Goal: Transaction & Acquisition: Purchase product/service

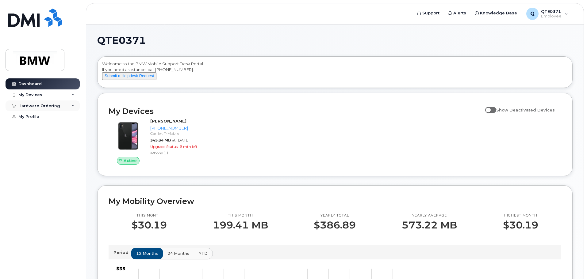
click at [59, 107] on div "Hardware Ordering" at bounding box center [43, 106] width 74 height 11
click at [51, 120] on link "New Order" at bounding box center [47, 117] width 63 height 12
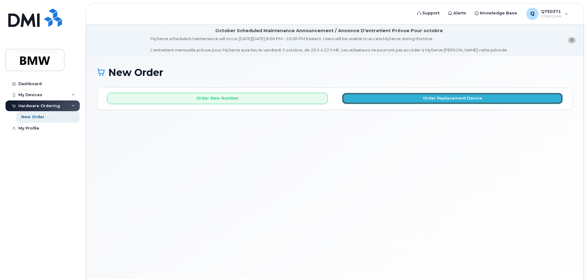
click at [491, 101] on button "Order Replacement Device" at bounding box center [452, 98] width 221 height 11
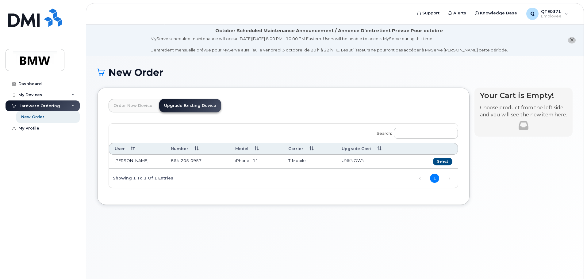
click at [139, 109] on link "Order New Device" at bounding box center [133, 105] width 49 height 13
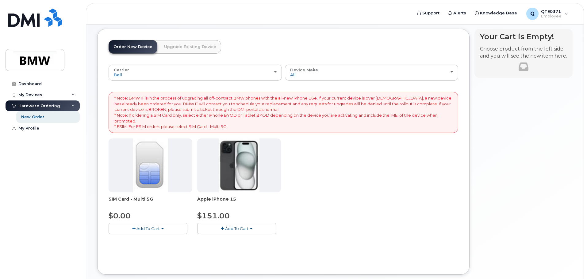
scroll to position [61, 0]
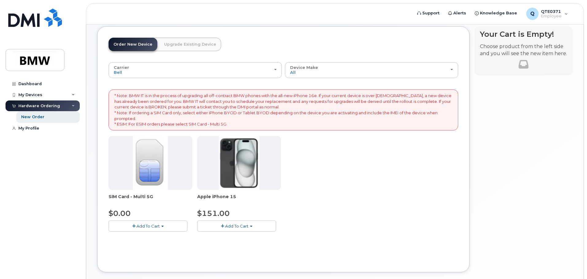
click at [148, 223] on button "Add To Cart" at bounding box center [148, 226] width 79 height 11
click at [142, 240] on link "$0.00 - New Activation" at bounding box center [139, 238] width 58 height 8
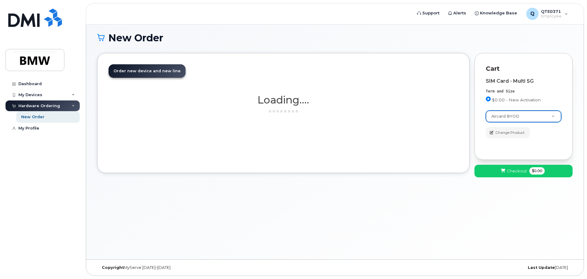
scroll to position [35, 0]
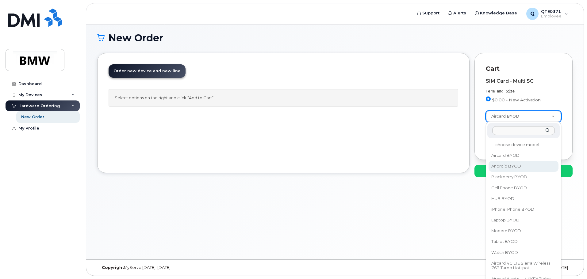
select select "2422"
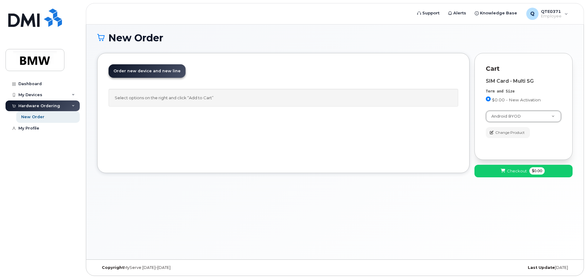
click at [486, 202] on div "New Order × Share This Order If you want to allow others to create or edit orde…" at bounding box center [334, 140] width 497 height 238
click at [506, 172] on button "Checkout $0.00" at bounding box center [523, 171] width 98 height 13
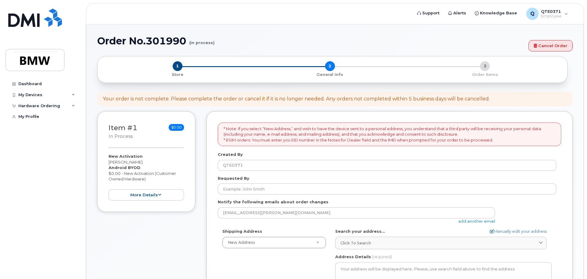
select select
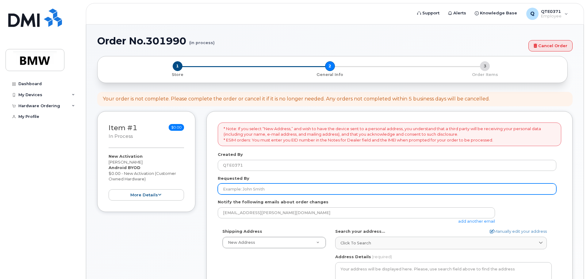
click at [271, 193] on input "Requested By" at bounding box center [387, 189] width 339 height 11
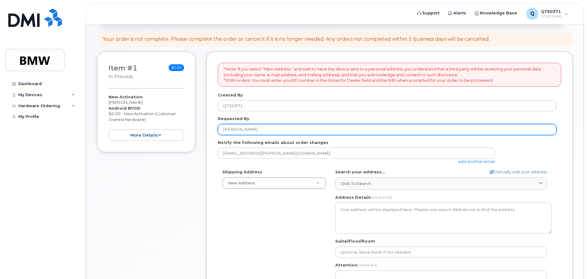
scroll to position [92, 0]
type input "Sydney Allen"
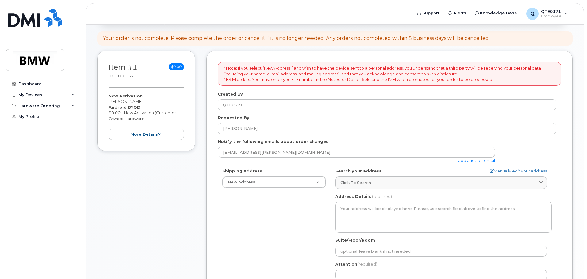
click at [303, 174] on div "Shipping Address New Address New Address" at bounding box center [274, 178] width 113 height 20
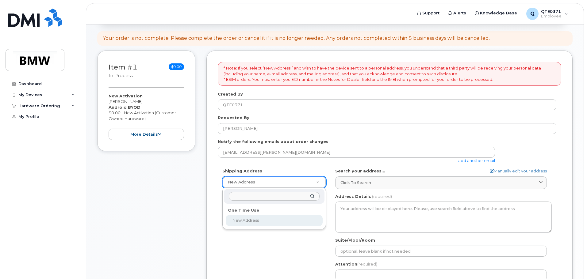
select select
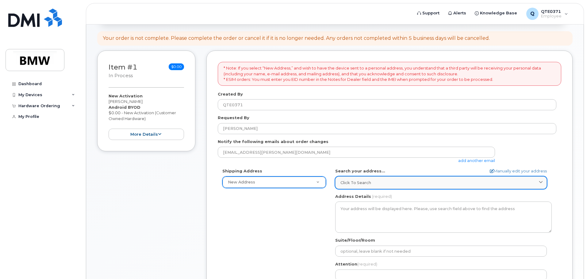
click at [369, 184] on span "Click to search" at bounding box center [355, 183] width 31 height 6
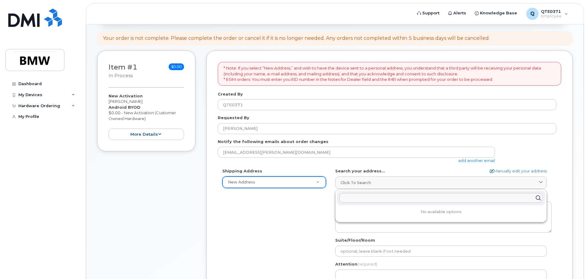
click at [279, 213] on div "Shipping Address New Address New Address AB Search your address... Manually edi…" at bounding box center [387, 238] width 339 height 141
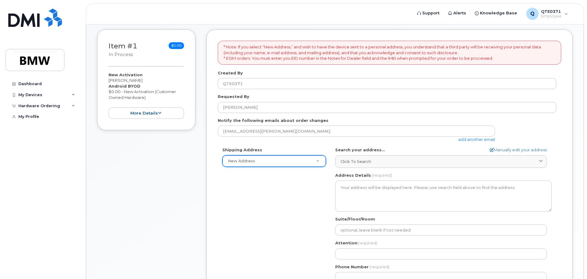
scroll to position [153, 0]
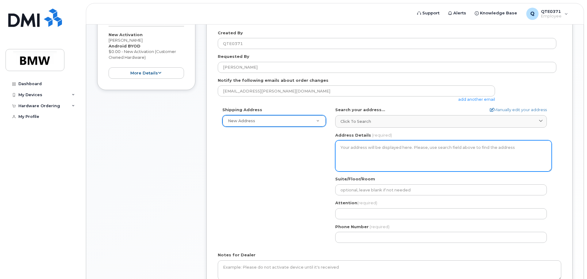
click at [393, 168] on textarea "Address Details" at bounding box center [443, 155] width 217 height 31
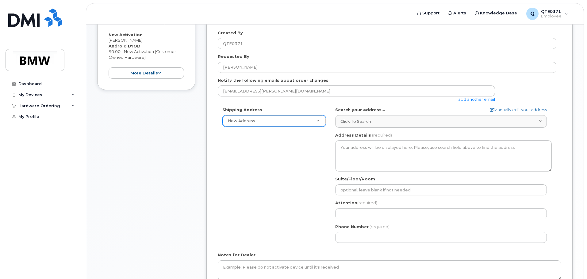
click at [262, 199] on div "Shipping Address New Address New Address AB Search your address... Manually edi…" at bounding box center [387, 177] width 339 height 141
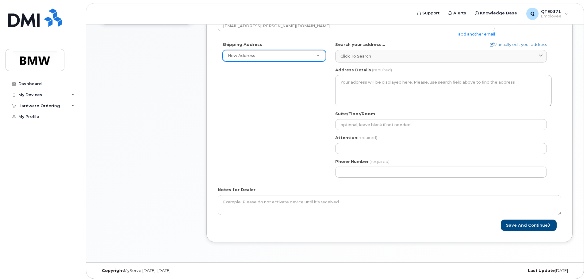
scroll to position [222, 0]
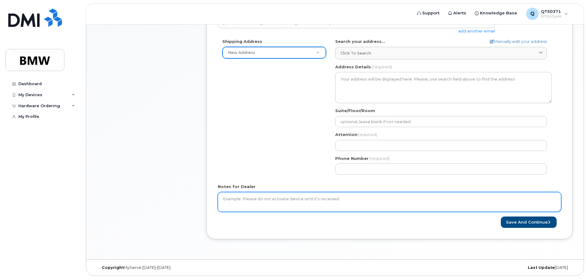
click at [262, 199] on textarea "Notes for Dealer" at bounding box center [389, 202] width 343 height 20
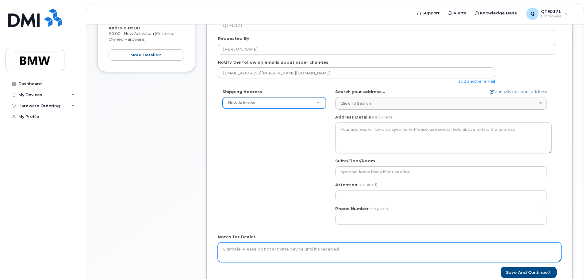
scroll to position [160, 0]
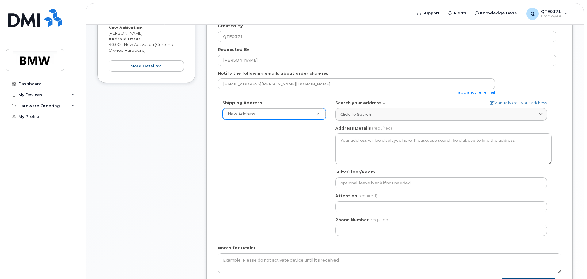
click at [283, 175] on div "Shipping Address New Address New Address AB Search your address... Manually edi…" at bounding box center [387, 170] width 339 height 141
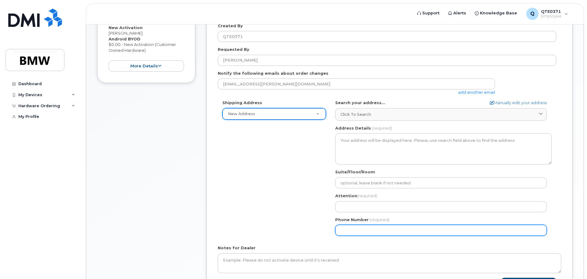
click at [385, 233] on input "Phone Number" at bounding box center [441, 230] width 212 height 11
type input "864"
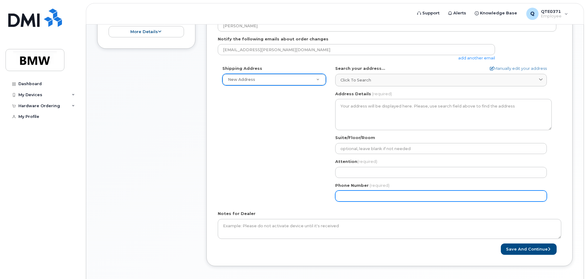
scroll to position [130, 0]
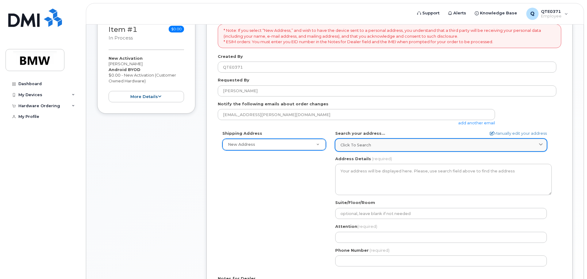
click at [392, 148] on link "Click to search" at bounding box center [441, 145] width 212 height 13
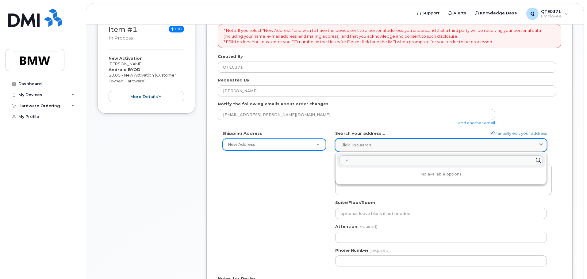
type input "P"
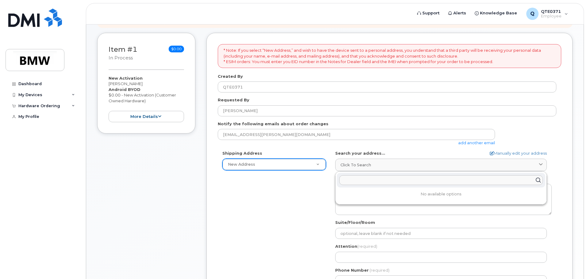
scroll to position [99, 0]
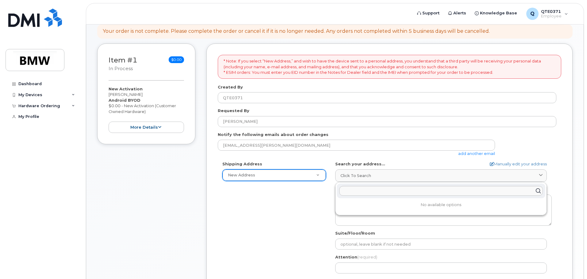
click at [316, 181] on div "Shipping Address New Address New Address AB Search your address... Manually edi…" at bounding box center [387, 231] width 339 height 141
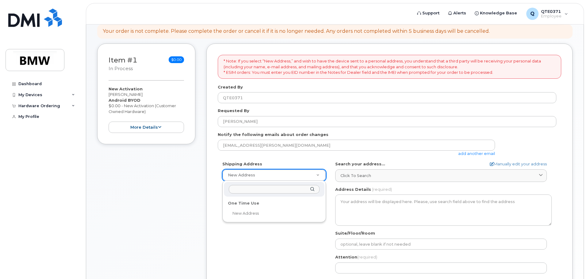
click at [240, 190] on input "text" at bounding box center [274, 189] width 91 height 9
click at [240, 192] on input "text" at bounding box center [274, 189] width 91 height 9
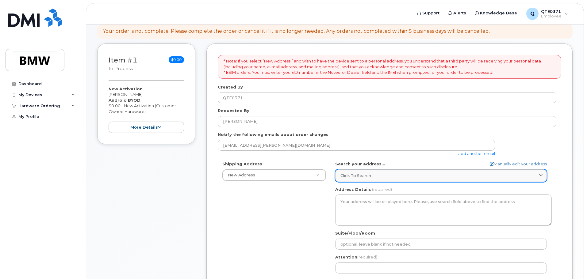
click at [413, 179] on link "Click to search" at bounding box center [441, 176] width 212 height 13
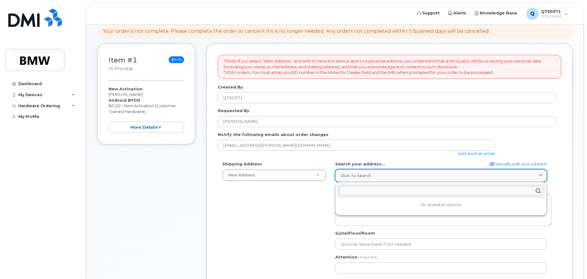
paste input "1400 SC-101, Greer, SC 29651"
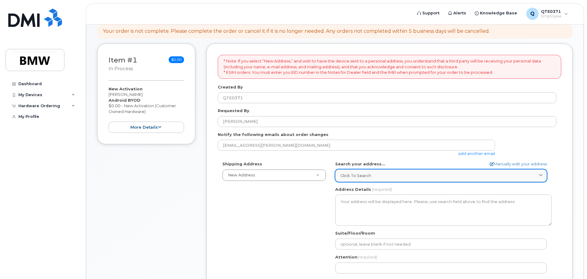
click at [413, 179] on link "Click to search" at bounding box center [441, 176] width 212 height 13
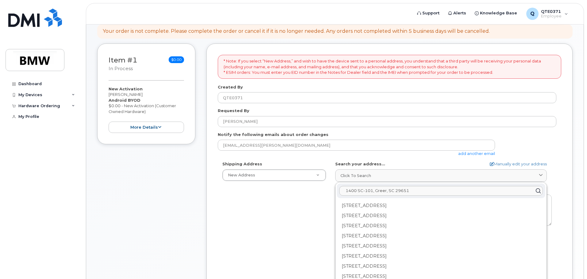
click at [284, 212] on div "Shipping Address New Address New Address AB Search your address... Manually edi…" at bounding box center [387, 231] width 339 height 141
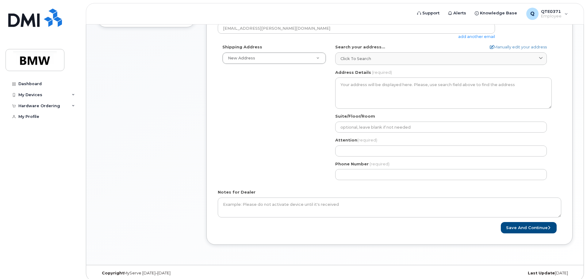
scroll to position [222, 0]
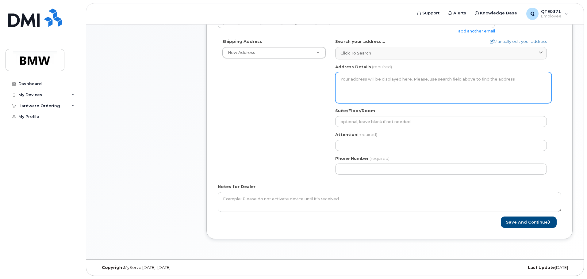
click at [361, 98] on textarea "Address Details" at bounding box center [443, 87] width 217 height 31
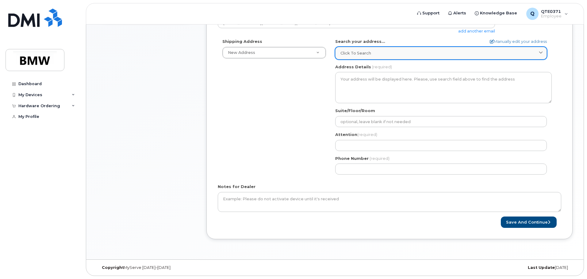
click at [357, 56] on link "Click to search" at bounding box center [441, 53] width 212 height 13
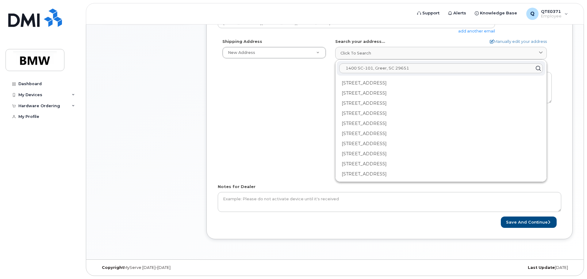
click at [365, 68] on input "1400 SC-101, Greer, SC 29651" at bounding box center [441, 68] width 204 height 10
click at [406, 67] on input "1400 SC-101, Greer, SC 29651" at bounding box center [441, 68] width 204 height 10
click at [415, 66] on input "1400 SC-101, Greer, SC 29651" at bounding box center [441, 68] width 204 height 10
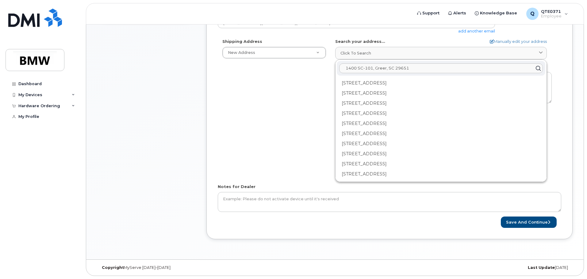
drag, startPoint x: 427, startPoint y: 69, endPoint x: 394, endPoint y: 68, distance: 33.2
click at [394, 68] on input "1400 SC-101, Greer, SC 29651" at bounding box center [441, 68] width 204 height 10
type input "1"
click at [501, 217] on button "Save and Continue" at bounding box center [529, 222] width 56 height 11
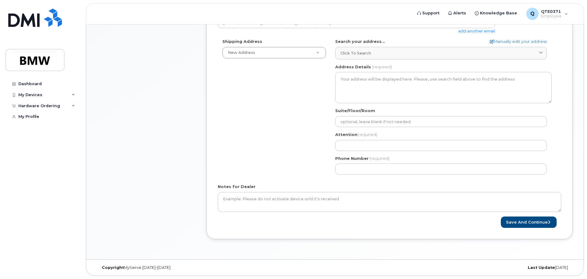
click at [394, 68] on div "Address Details (required)" at bounding box center [443, 84] width 217 height 40
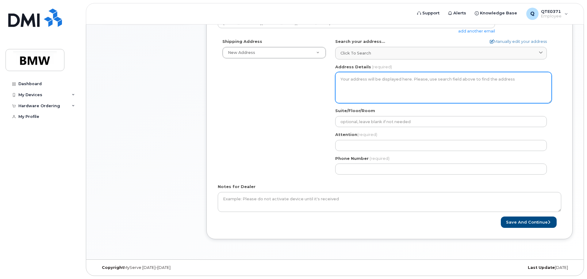
click at [394, 72] on textarea "Address Details" at bounding box center [443, 87] width 217 height 31
click at [394, 95] on textarea "Address Details" at bounding box center [443, 87] width 217 height 31
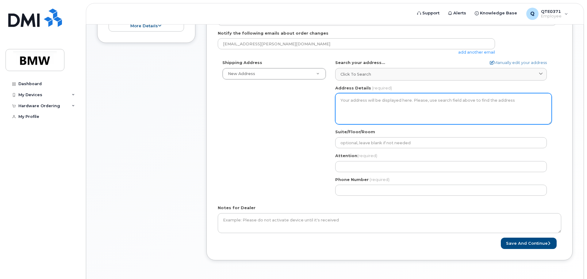
scroll to position [191, 0]
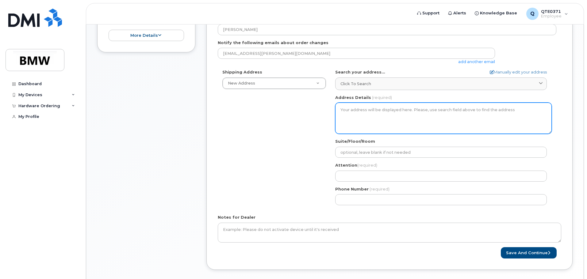
click at [340, 112] on textarea "Address Details" at bounding box center [443, 118] width 217 height 31
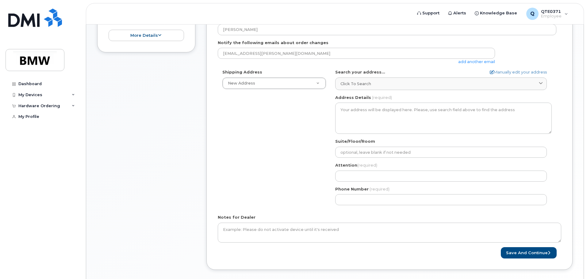
click at [407, 140] on div "Suite/Floor/Room" at bounding box center [443, 148] width 217 height 19
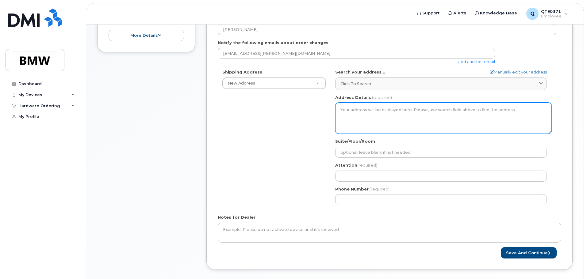
click at [408, 129] on textarea "Address Details" at bounding box center [443, 118] width 217 height 31
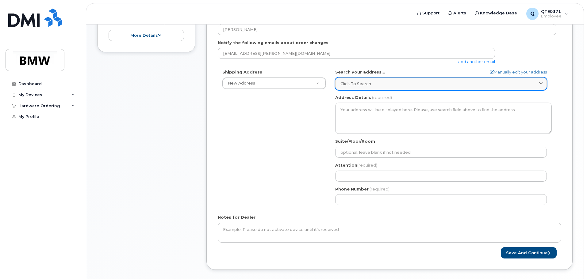
click at [458, 87] on link "Click to search" at bounding box center [441, 84] width 212 height 13
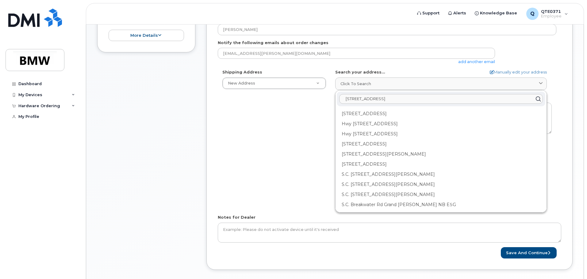
click at [398, 102] on input "1400 Highway 101 Greer, SC 29650" at bounding box center [441, 99] width 204 height 10
paste input "SC-101, Greer, SC 29651"
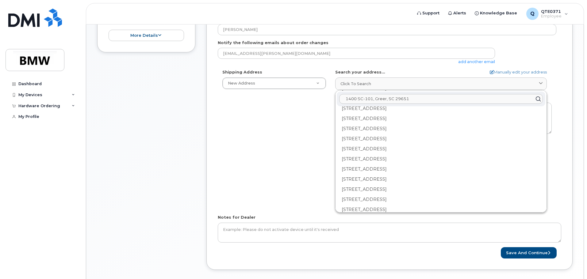
scroll to position [736, 0]
click at [305, 129] on div "Shipping Address New Address New Address AB Search your address... Manually edi…" at bounding box center [387, 139] width 339 height 141
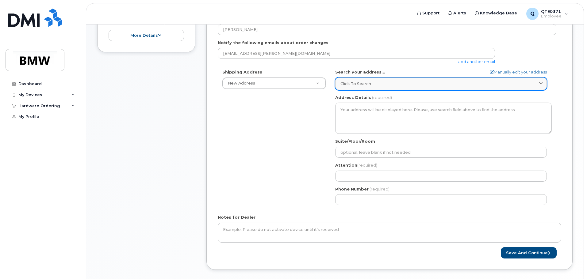
click at [354, 86] on span "Click to search" at bounding box center [355, 84] width 31 height 6
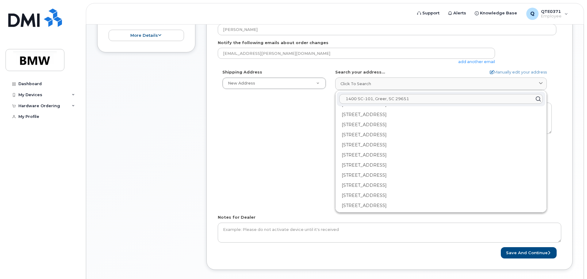
drag, startPoint x: 358, startPoint y: 98, endPoint x: 433, endPoint y: 94, distance: 75.8
click at [433, 94] on input "1400 SC-101, Greer, SC 29651" at bounding box center [441, 99] width 204 height 10
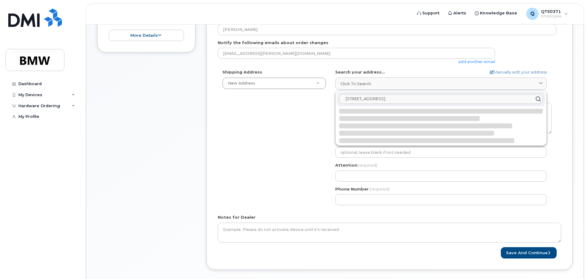
scroll to position [0, 0]
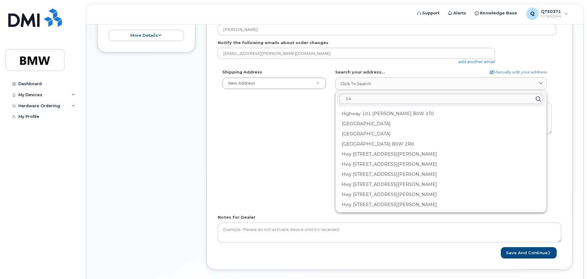
type input "1"
type input "greer sc"
click at [293, 115] on div "Shipping Address New Address New Address AB Search your address... Manually edi…" at bounding box center [387, 139] width 339 height 141
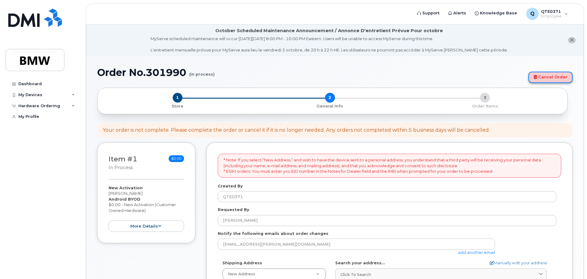
click at [546, 74] on link "Cancel Order" at bounding box center [550, 77] width 44 height 11
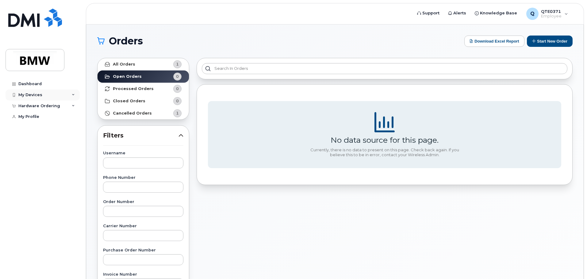
click at [62, 93] on div "My Devices" at bounding box center [43, 95] width 74 height 11
click at [49, 142] on div "Hardware Ordering" at bounding box center [39, 139] width 42 height 5
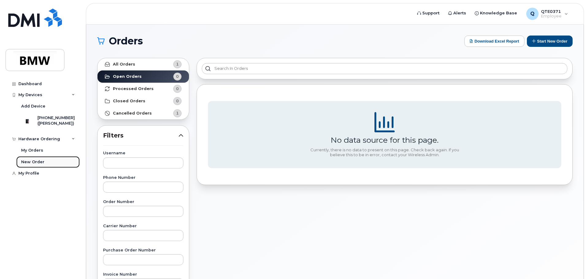
click at [49, 168] on link "New Order" at bounding box center [47, 162] width 63 height 12
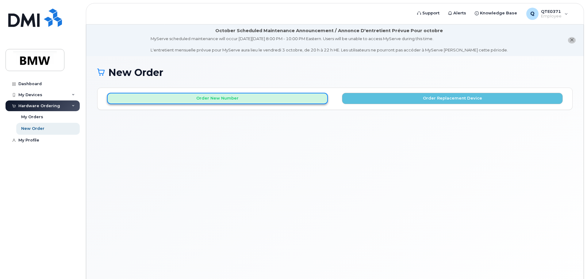
click at [264, 96] on button "Order New Number" at bounding box center [217, 98] width 221 height 11
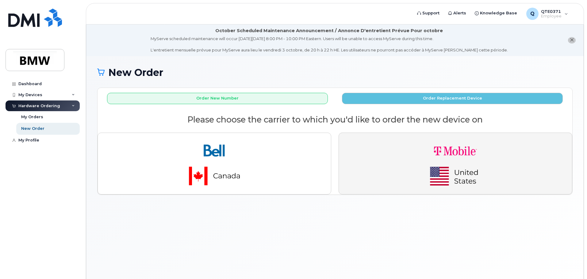
click at [387, 144] on button "button" at bounding box center [456, 164] width 234 height 62
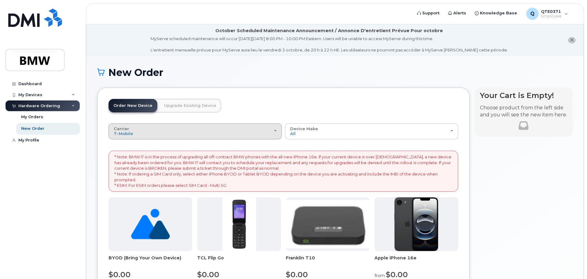
click at [233, 132] on div "Carrier Bell T-Mobile" at bounding box center [195, 132] width 163 height 10
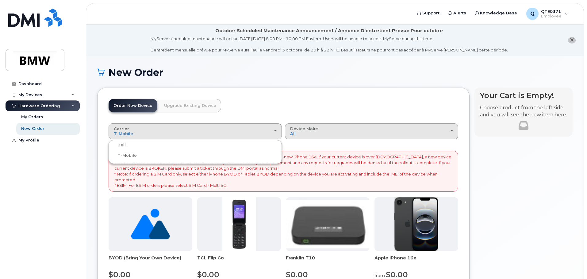
click at [334, 129] on div "Device Make All Cell Phone iPhone Modem" at bounding box center [371, 132] width 163 height 10
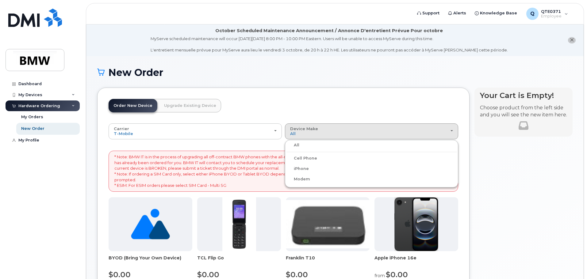
click at [481, 167] on div "Your Cart is Empty! Choose product from the left side and you will see the new …" at bounding box center [523, 271] width 98 height 366
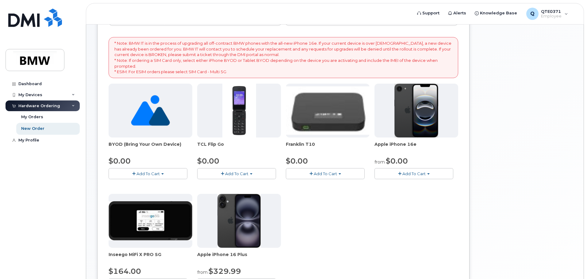
scroll to position [123, 0]
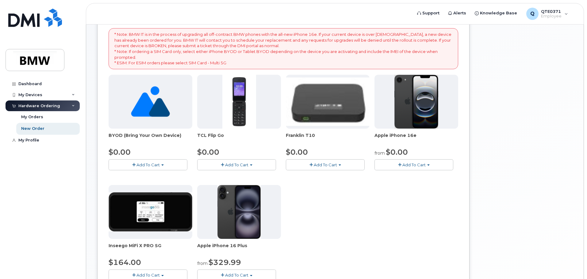
click at [141, 148] on div "$0.00" at bounding box center [151, 152] width 84 height 10
click at [144, 163] on span "Add To Cart" at bounding box center [147, 165] width 23 height 5
click at [138, 180] on link "$0.00 - Activation" at bounding box center [139, 177] width 58 height 8
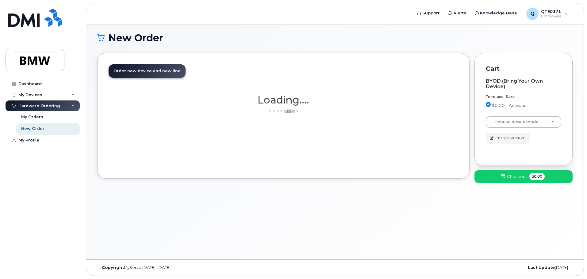
scroll to position [35, 0]
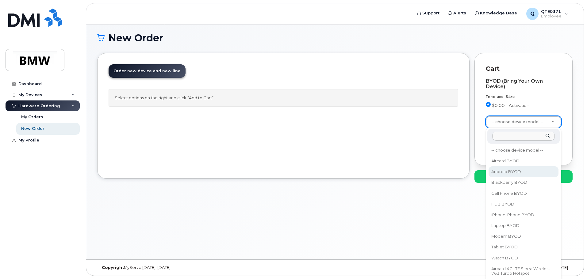
select select "2422"
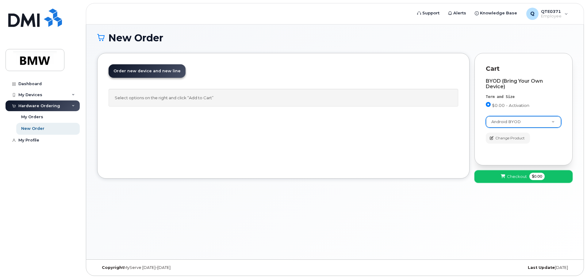
click at [521, 181] on button "Checkout $0.00" at bounding box center [523, 177] width 98 height 13
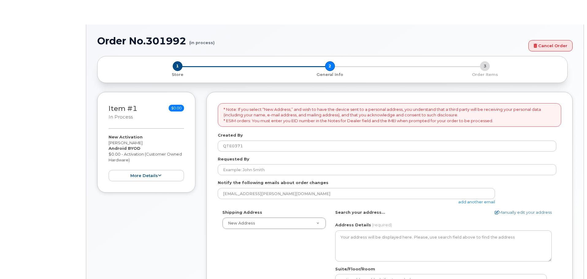
select select
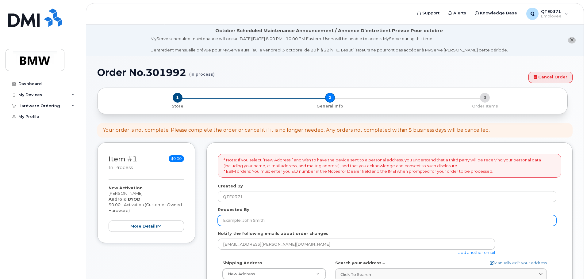
click at [280, 222] on input "Requested By" at bounding box center [387, 220] width 339 height 11
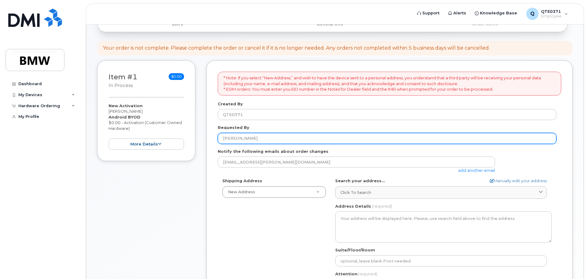
scroll to position [92, 0]
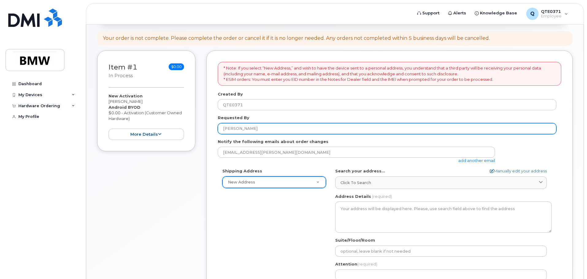
type input "[PERSON_NAME]"
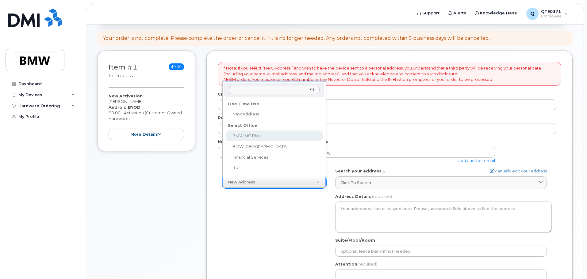
select select
type textarea "[STREET_ADDRESS] Greer [US_STATE] 29651-6731"
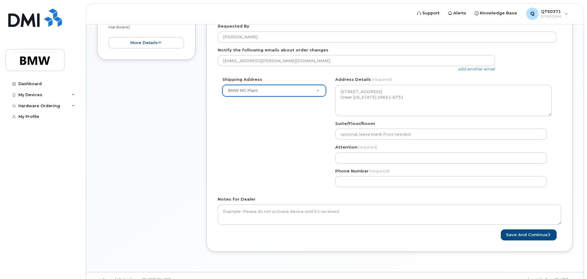
scroll to position [184, 0]
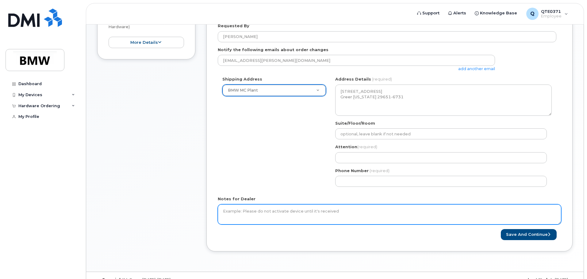
click at [290, 217] on textarea "Notes for Dealer" at bounding box center [389, 215] width 343 height 20
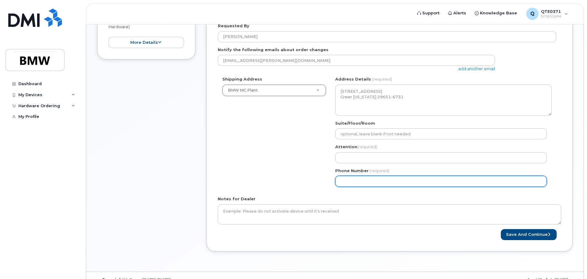
click at [378, 178] on input "Phone Number" at bounding box center [441, 181] width 212 height 11
select select
type input "864"
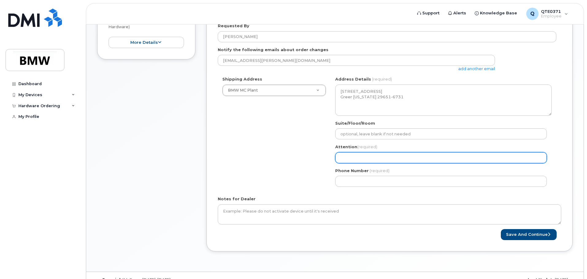
select select
type input "S"
select select
type input "Sy"
select select
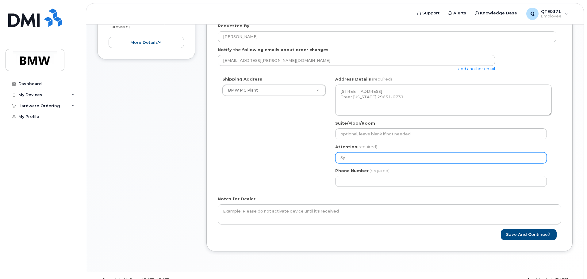
type input "[PERSON_NAME]"
select select
type input "Sydn"
select select
type input "Sydne"
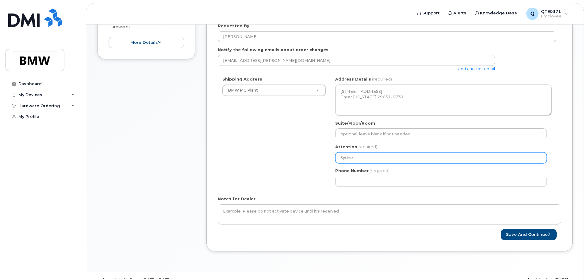
select select
type input "[GEOGRAPHIC_DATA]"
select select
type input "Sydney A"
select select
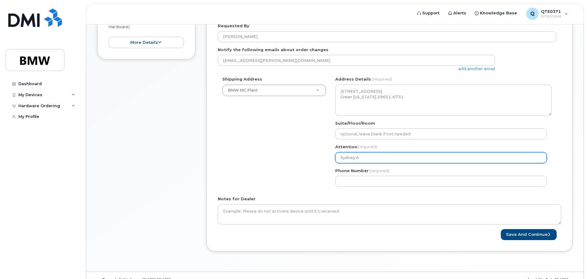
type input "[PERSON_NAME]"
select select
type input "Sydney All"
select select
type input "Sydney Alle"
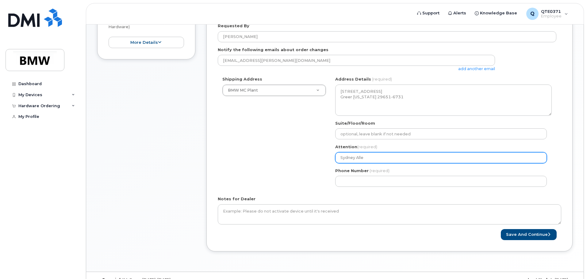
select select
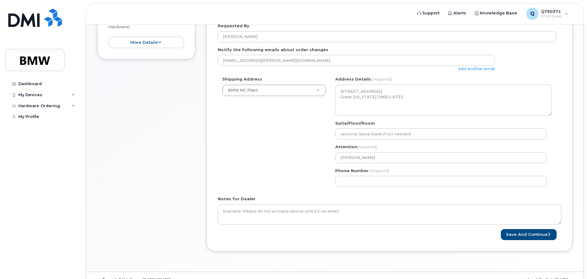
click at [272, 196] on div "Notes for Dealer" at bounding box center [389, 210] width 343 height 28
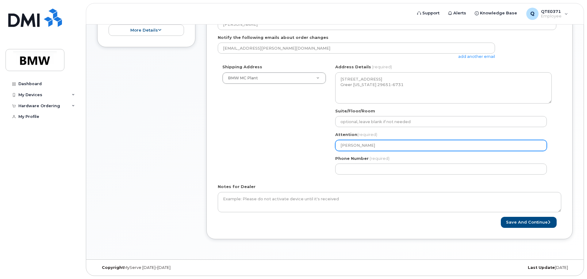
click at [382, 142] on input "[PERSON_NAME]" at bounding box center [441, 145] width 212 height 11
type input "[PERSON_NAME]"
select select
type input "[PERSON_NAME]"
select select
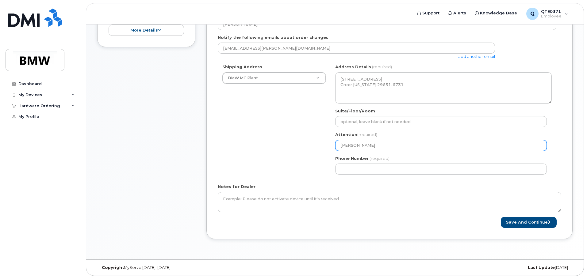
type input "Sydney Allen [GEOGRAPHIC_DATA]"
select select
type input "[PERSON_NAME] [GEOGRAPHIC_DATA]-"
select select
type input "Sydney Allen [GEOGRAPHIC_DATA]-1"
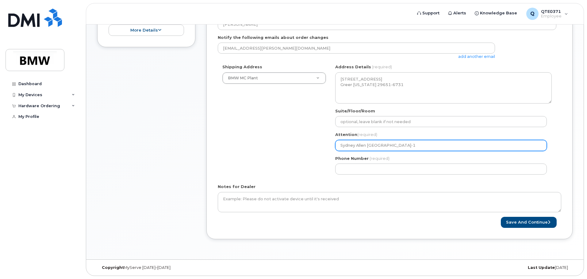
select select
type input "Sydney Allen [GEOGRAPHIC_DATA]-17"
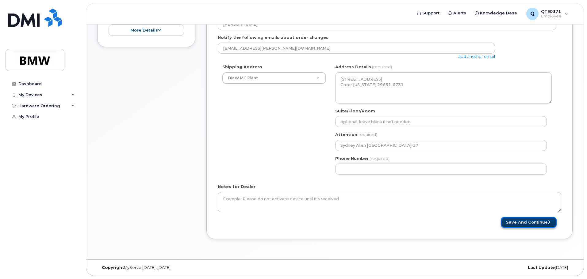
click at [521, 224] on button "Save and Continue" at bounding box center [529, 222] width 56 height 11
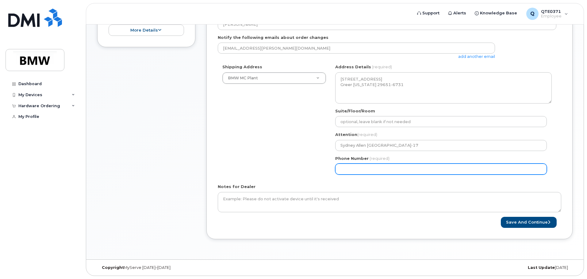
click at [388, 167] on input "Phone Number" at bounding box center [441, 169] width 212 height 11
click at [352, 169] on input "Phone Number" at bounding box center [441, 169] width 212 height 11
select select
type input "8644917365"
click at [501, 217] on button "Save and Continue" at bounding box center [529, 222] width 56 height 11
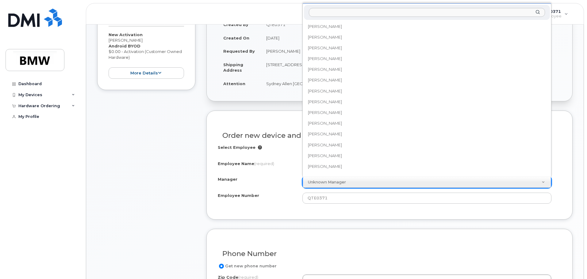
scroll to position [8520, 0]
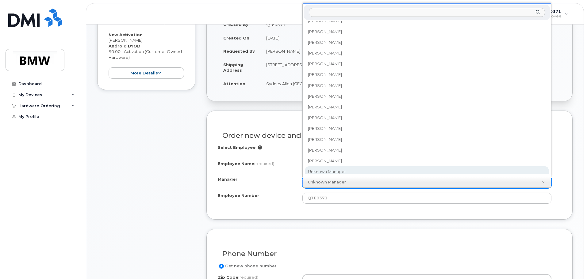
type input "n"
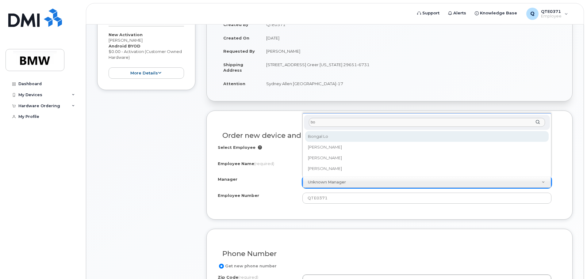
type input "b"
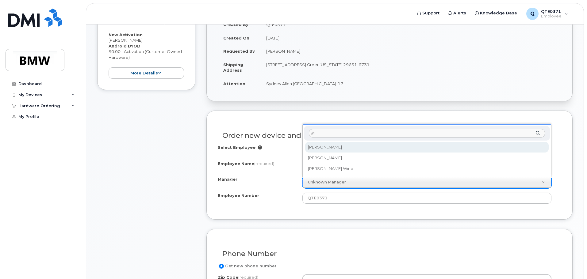
type input "w"
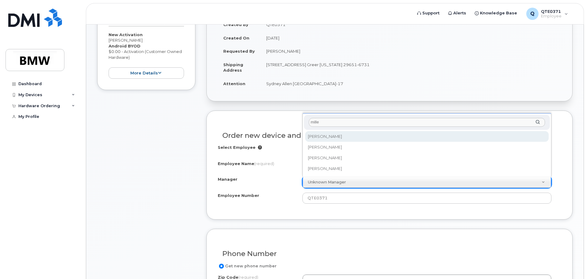
type input "miller"
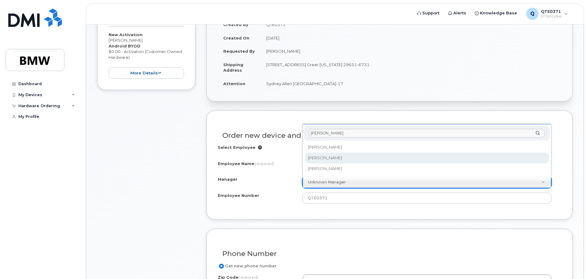
select select "1895487"
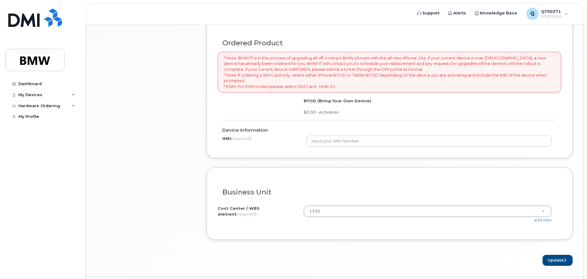
scroll to position [460, 0]
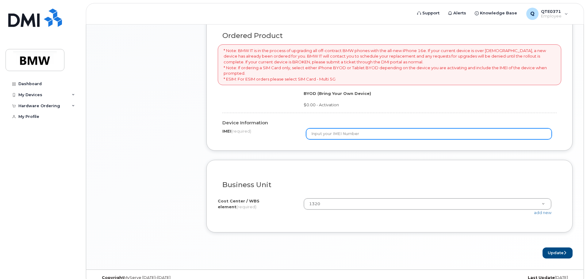
click at [324, 130] on input "text" at bounding box center [429, 133] width 246 height 11
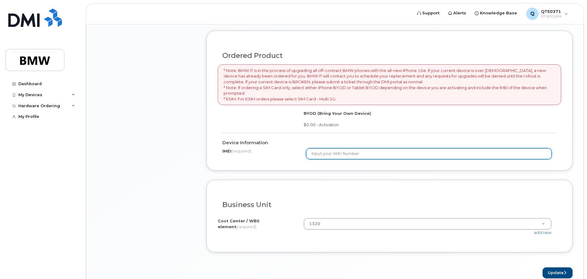
scroll to position [470, 0]
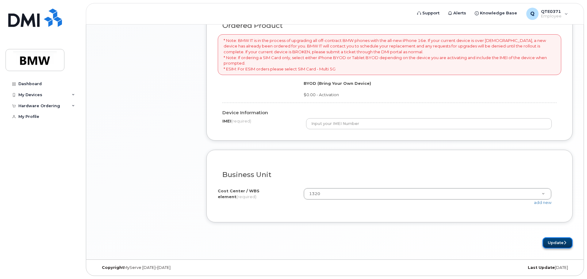
click at [561, 245] on button "Update" at bounding box center [557, 243] width 30 height 11
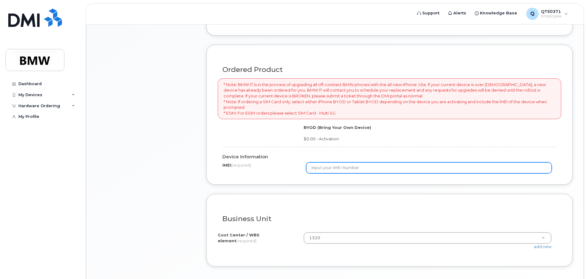
click at [342, 168] on input "text" at bounding box center [429, 168] width 246 height 11
type input "8901260588707847810"
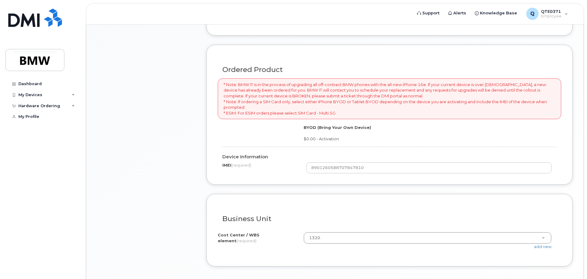
click at [274, 233] on label "Cost Center / WBS element (required)" at bounding box center [258, 237] width 81 height 11
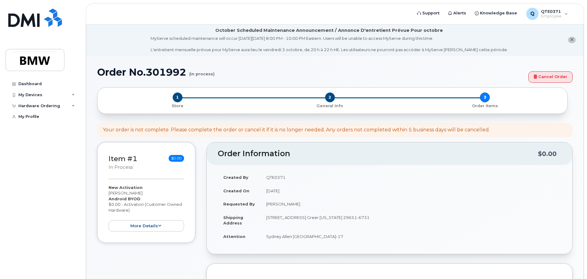
scroll to position [0, 0]
click at [542, 79] on link "Cancel Order" at bounding box center [550, 77] width 44 height 11
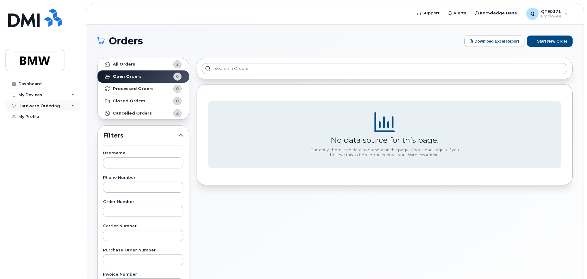
click at [56, 106] on div "Hardware Ordering" at bounding box center [39, 106] width 42 height 5
click at [52, 126] on link "New Order" at bounding box center [47, 129] width 63 height 12
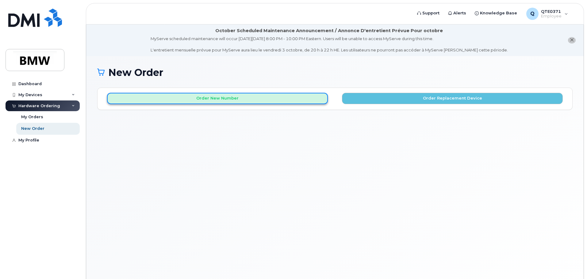
click at [287, 102] on button "Order New Number" at bounding box center [217, 98] width 221 height 11
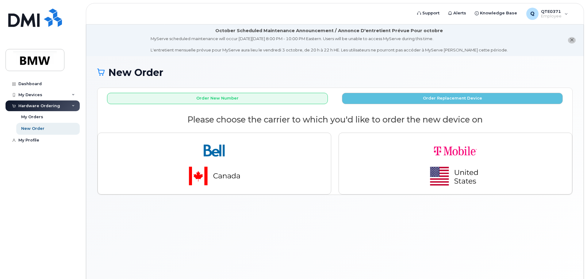
click at [54, 109] on div "Hardware Ordering" at bounding box center [43, 106] width 74 height 11
click at [44, 107] on div "Hardware Ordering" at bounding box center [39, 106] width 42 height 5
click at [36, 118] on div "My Orders" at bounding box center [32, 117] width 22 height 6
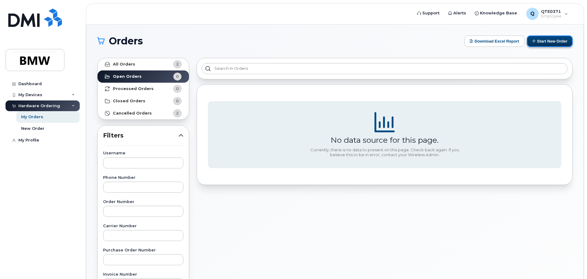
click at [556, 43] on button "Start New Order" at bounding box center [550, 41] width 46 height 11
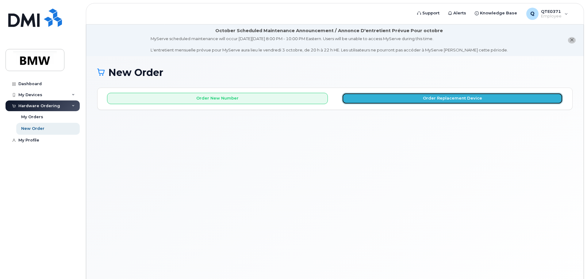
click at [350, 97] on button "Order Replacement Device" at bounding box center [452, 98] width 221 height 11
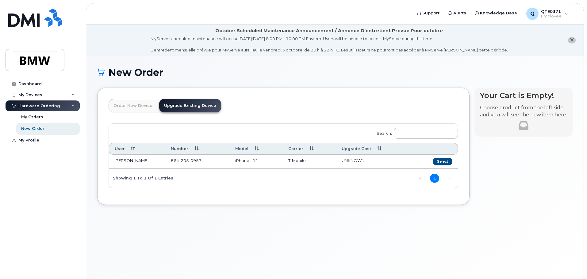
click at [139, 106] on link "Order New Device" at bounding box center [133, 105] width 49 height 13
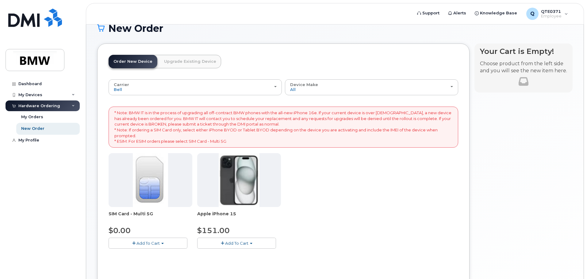
scroll to position [61, 0]
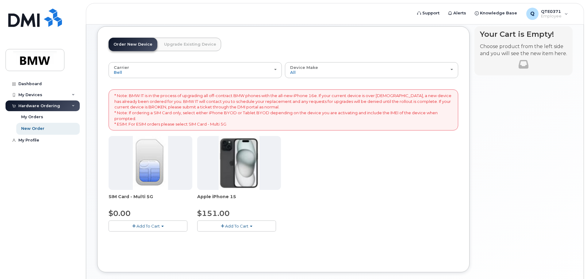
click at [148, 225] on span "Add To Cart" at bounding box center [147, 226] width 23 height 5
click at [149, 237] on link "$0.00 - New Activation" at bounding box center [139, 238] width 58 height 8
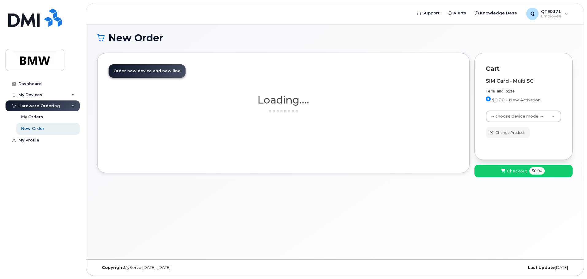
scroll to position [35, 0]
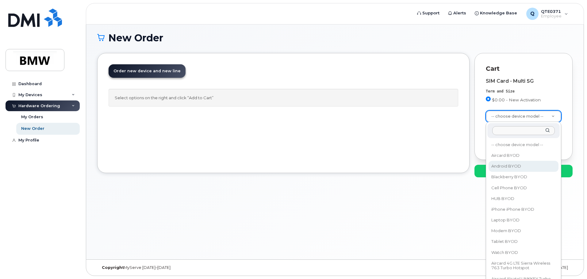
select select "2422"
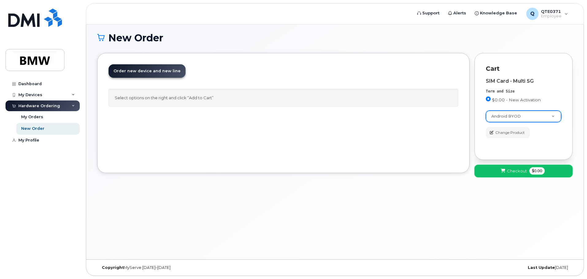
click at [512, 172] on span "Checkout" at bounding box center [517, 171] width 20 height 6
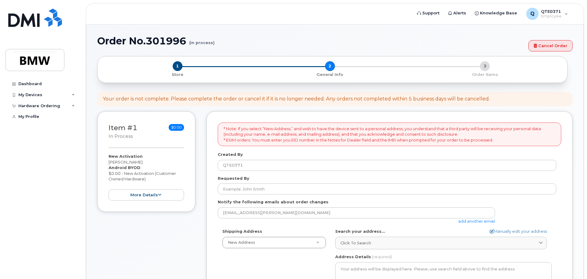
select select
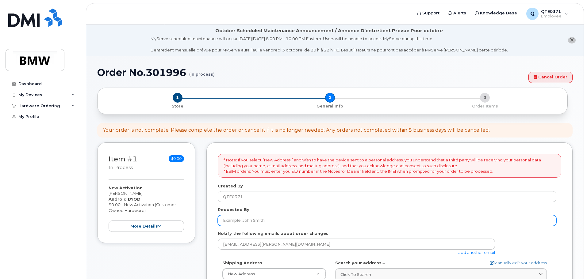
click at [312, 224] on input "Requested By" at bounding box center [387, 220] width 339 height 11
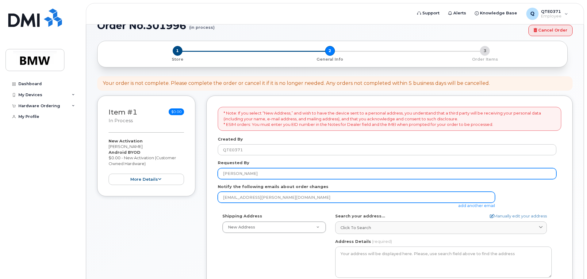
scroll to position [61, 0]
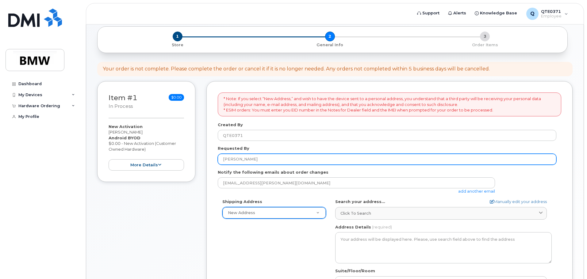
type input "Sydney Allen"
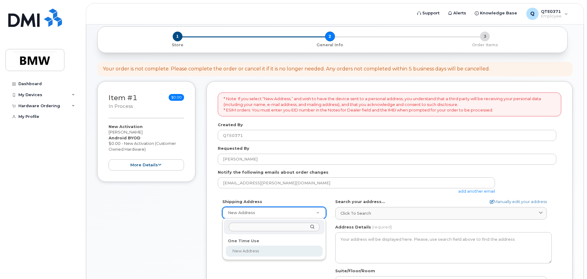
select select
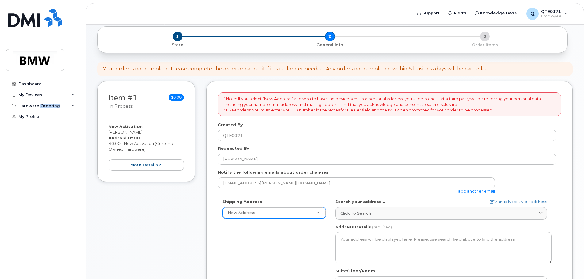
click at [51, 105] on div "Hardware Ordering" at bounding box center [39, 106] width 42 height 5
click at [53, 128] on link "New Order" at bounding box center [47, 129] width 63 height 12
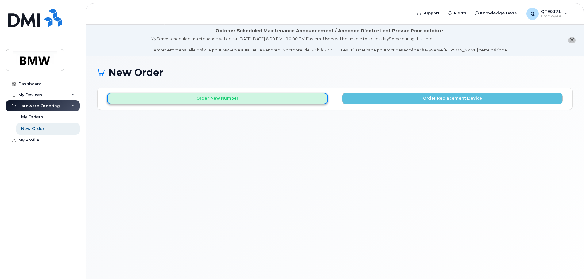
click at [222, 102] on button "Order New Number" at bounding box center [217, 98] width 221 height 11
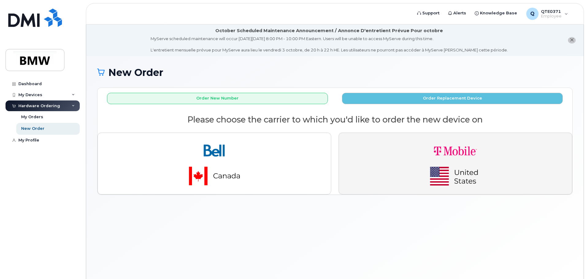
click at [349, 162] on button "button" at bounding box center [456, 164] width 234 height 62
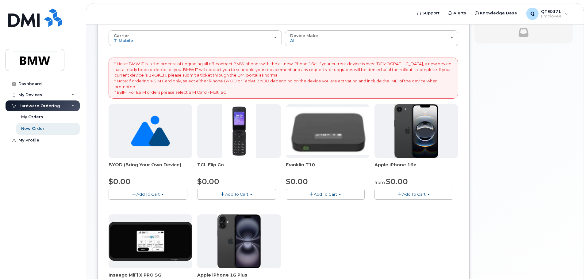
scroll to position [92, 0]
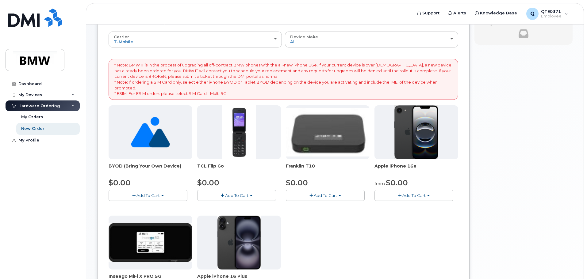
click at [141, 193] on button "Add To Cart" at bounding box center [148, 195] width 79 height 11
click at [147, 209] on link "$0.00 - Activation" at bounding box center [139, 207] width 58 height 8
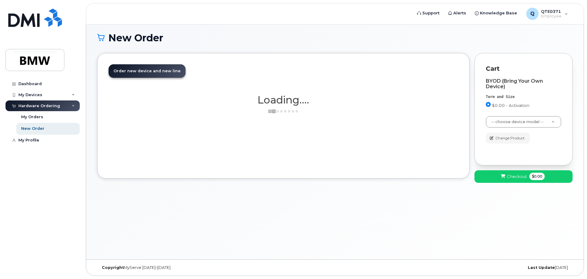
scroll to position [35, 0]
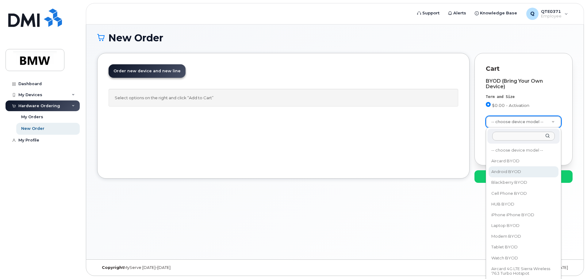
select select "2422"
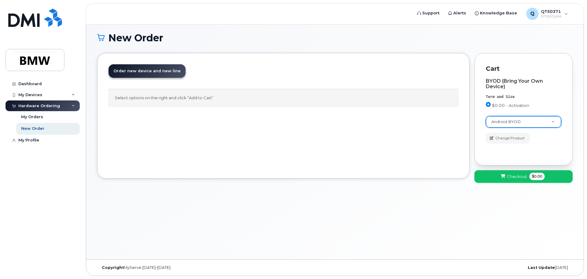
click at [504, 178] on icon at bounding box center [503, 177] width 4 height 4
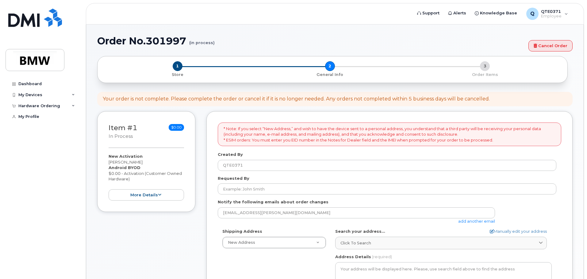
select select
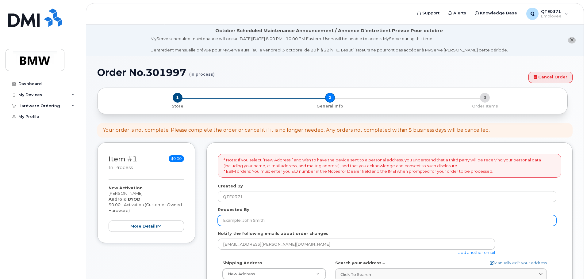
click at [243, 215] on input "Requested By" at bounding box center [387, 220] width 339 height 11
type input "[PERSON_NAME]"
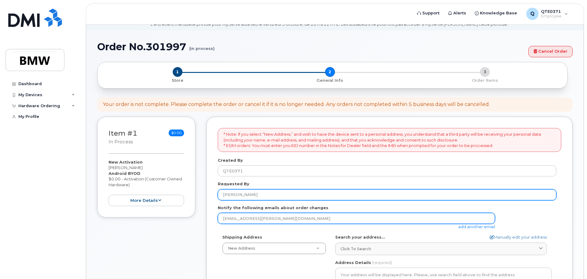
scroll to position [61, 0]
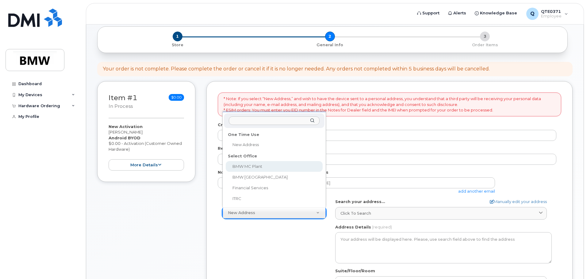
select select
type textarea "1400 Highway 101 S GREER SC 29651-6731 UNITED STATES Greer South Carolina 29651…"
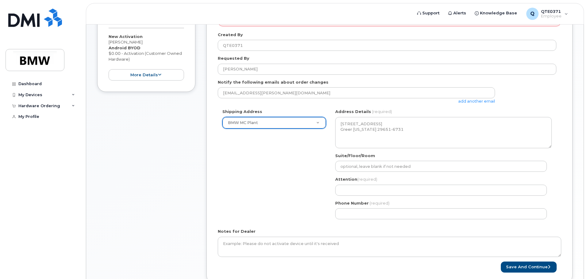
scroll to position [153, 0]
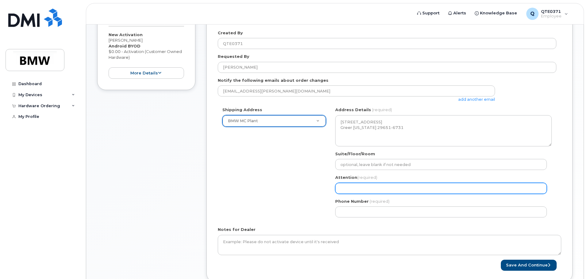
click at [372, 191] on input "Attention (required)" at bounding box center [441, 188] width 212 height 11
select select
type input "y"
select select
type input "yd"
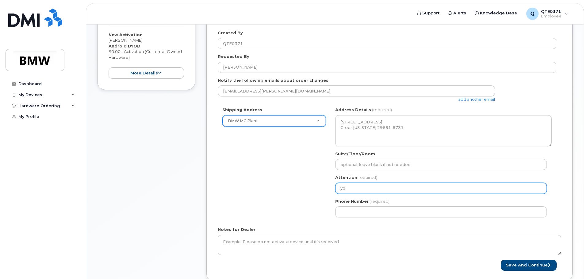
drag, startPoint x: 352, startPoint y: 185, endPoint x: 310, endPoint y: 189, distance: 42.5
click at [310, 189] on div "Shipping Address BMW MC Plant New Address BMW MC Plant BMW North America Financ…" at bounding box center [387, 164] width 339 height 115
select select
type input "S"
select select
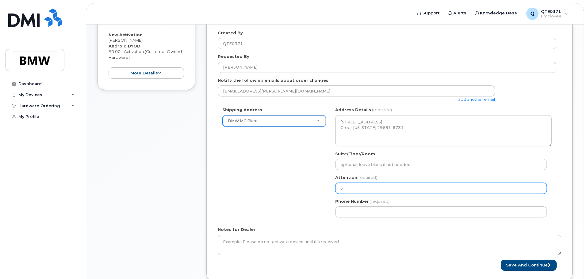
type input "Sy"
select select
type input "Syd"
select select
type input "Sydn"
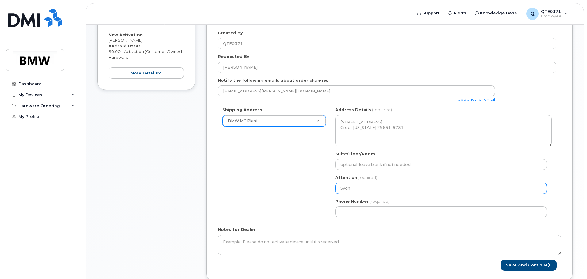
select select
type input "Sydne"
select select
type input "Sydney"
select select
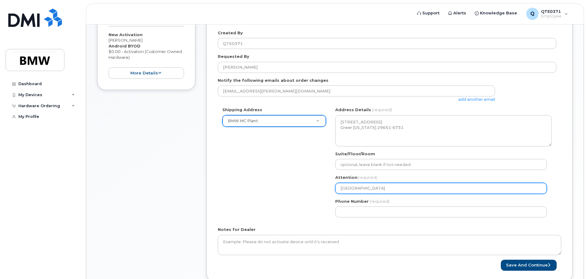
type input "Sydney A"
select select
type input "Sydney Al"
select select
type input "Sydney All"
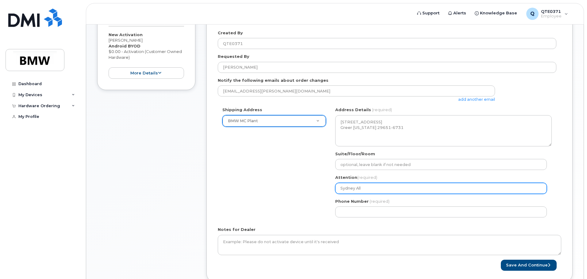
select select
type input "Sydney Alle"
select select
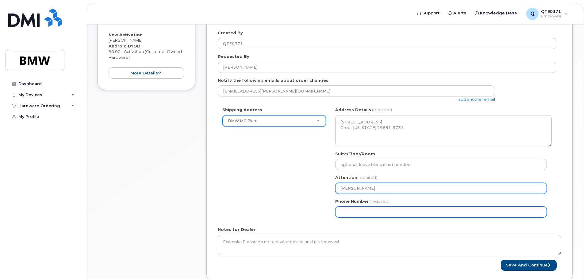
type input "[PERSON_NAME]"
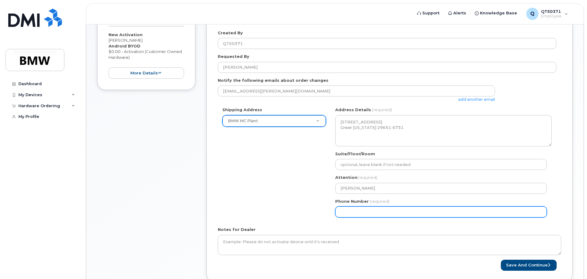
click at [340, 215] on input "Phone Number" at bounding box center [441, 212] width 212 height 11
select select
type input "864"
type input "864491"
type input "864491736"
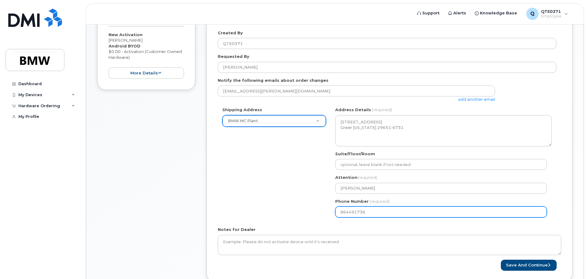
select select
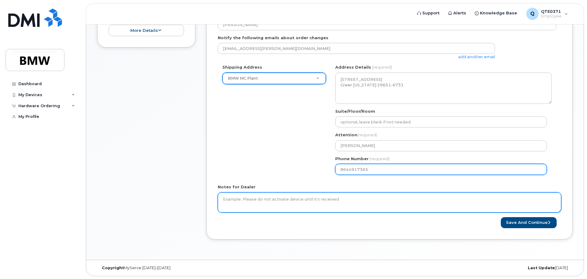
scroll to position [196, 0]
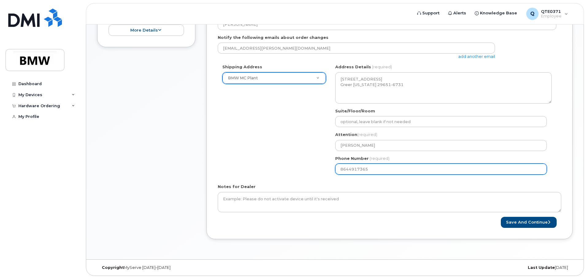
type input "8644917365"
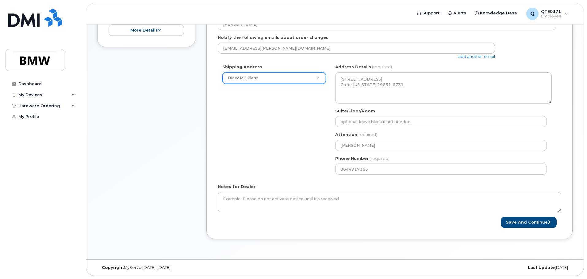
click at [535, 213] on form "* Note: If you select “New Address,” and wish to have the device sent to a pers…" at bounding box center [389, 93] width 343 height 270
click at [538, 217] on button "Save and Continue" at bounding box center [529, 222] width 56 height 11
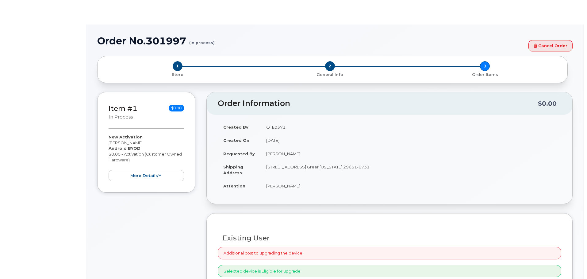
select select "1885307"
radio input "true"
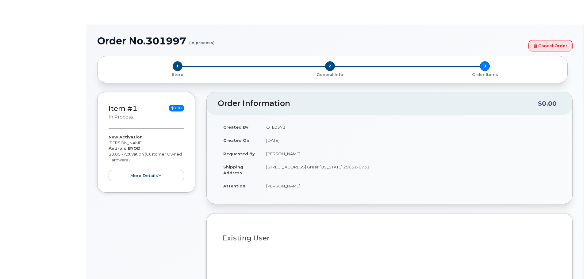
type input "1904484"
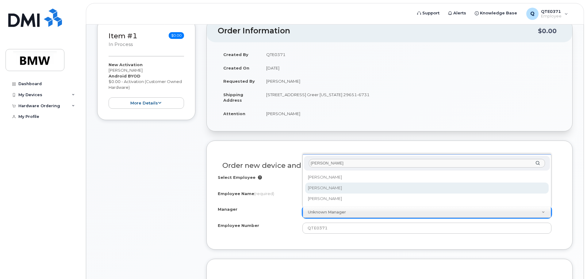
type input "[PERSON_NAME]"
select select "1895487"
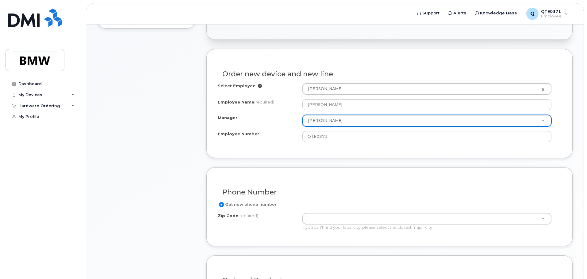
scroll to position [215, 0]
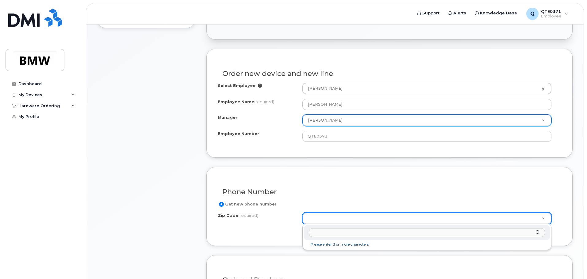
drag, startPoint x: 308, startPoint y: 217, endPoint x: 299, endPoint y: 234, distance: 19.5
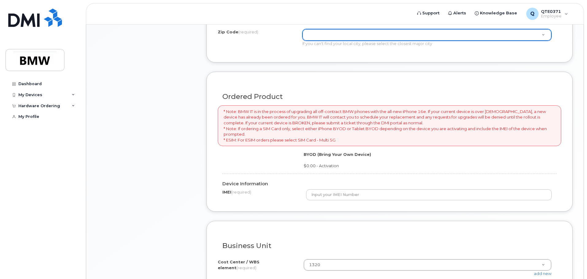
scroll to position [399, 0]
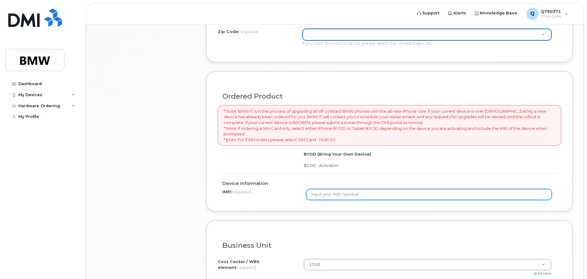
click at [326, 197] on input "text" at bounding box center [429, 194] width 246 height 11
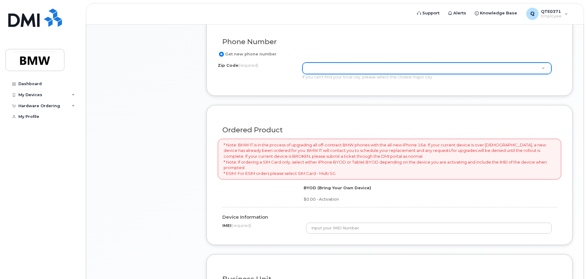
scroll to position [369, 0]
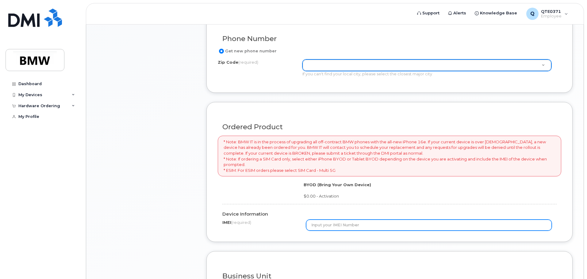
type input "8904"
click at [365, 225] on input "text" at bounding box center [429, 225] width 246 height 11
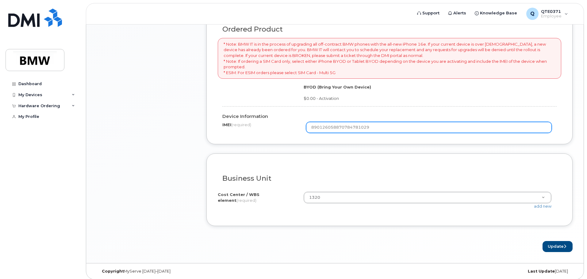
scroll to position [470, 0]
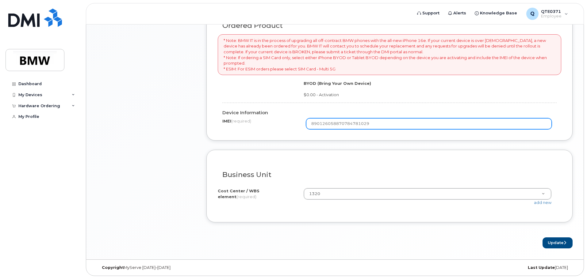
type input "890126058870784781029"
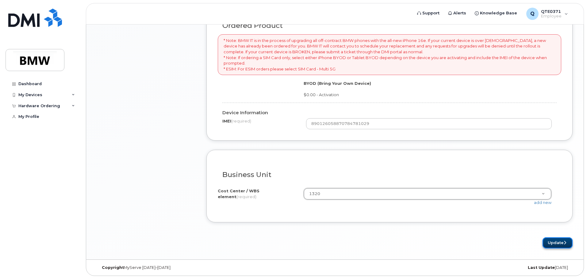
click at [548, 239] on button "Update" at bounding box center [557, 243] width 30 height 11
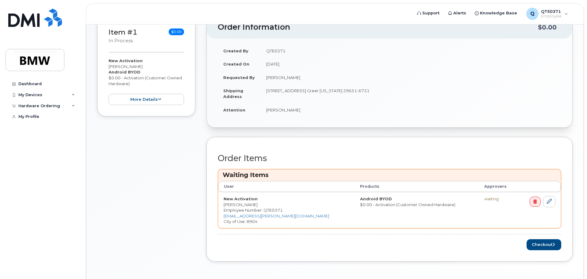
scroll to position [176, 0]
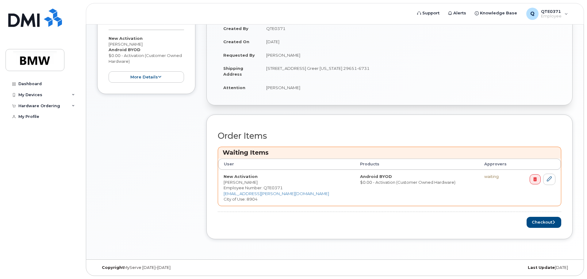
click at [479, 169] on th "Approvers" at bounding box center [498, 164] width 39 height 11
click at [551, 226] on button "Checkout" at bounding box center [544, 222] width 35 height 11
